Goal: Task Accomplishment & Management: Use online tool/utility

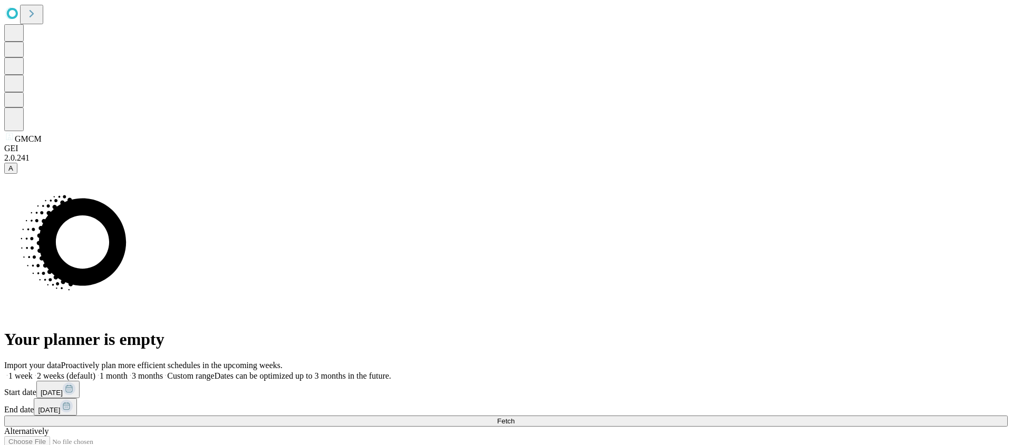
click at [845, 416] on button "Fetch" at bounding box center [505, 421] width 1003 height 11
click at [756, 427] on div "Alternatively" at bounding box center [505, 431] width 1003 height 9
click at [750, 416] on button "Fetch" at bounding box center [505, 421] width 1003 height 11
